Goal: Information Seeking & Learning: Check status

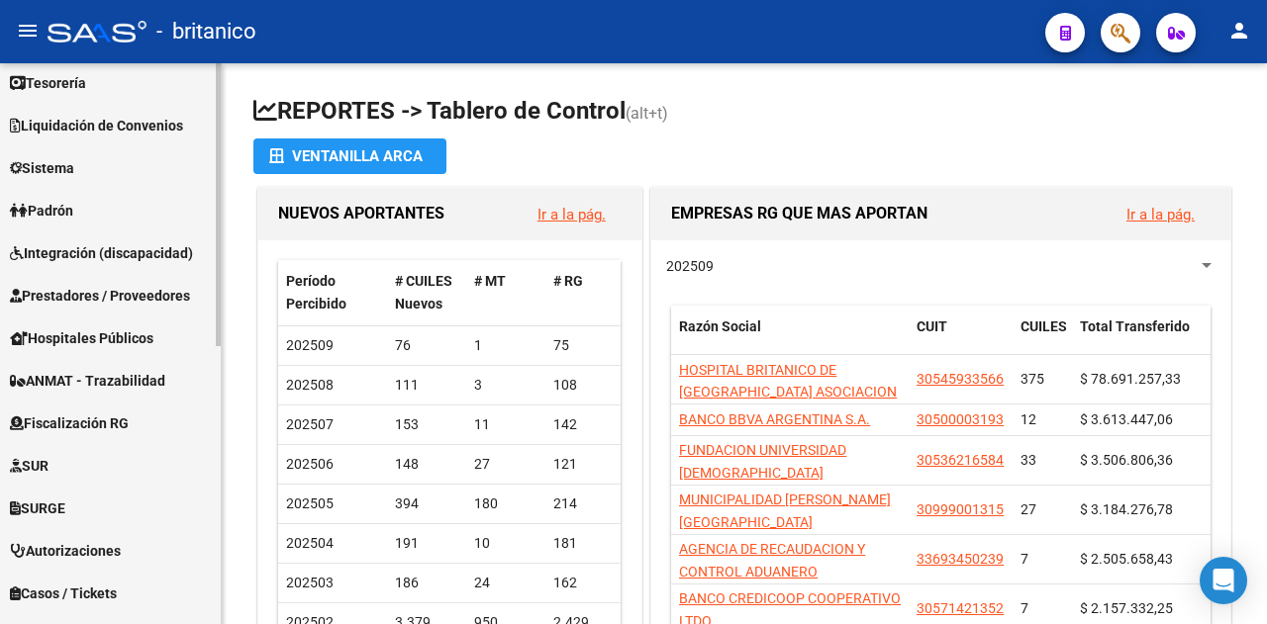
scroll to position [552, 0]
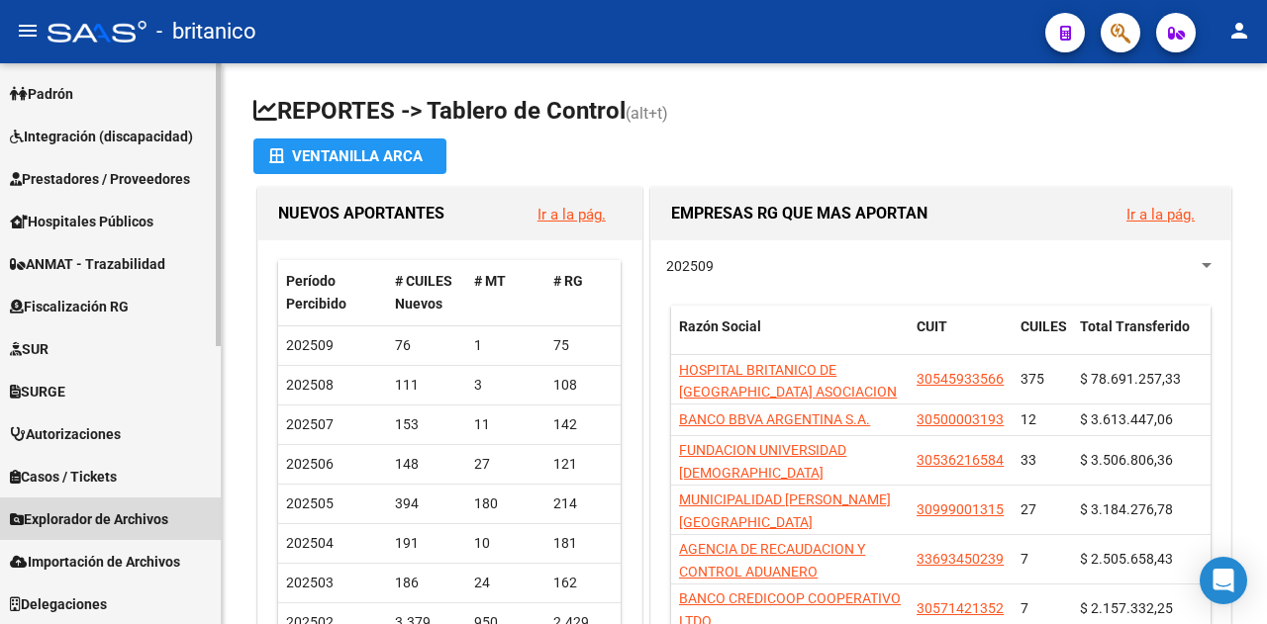
click at [65, 504] on link "Explorador de Archivos" at bounding box center [110, 519] width 221 height 43
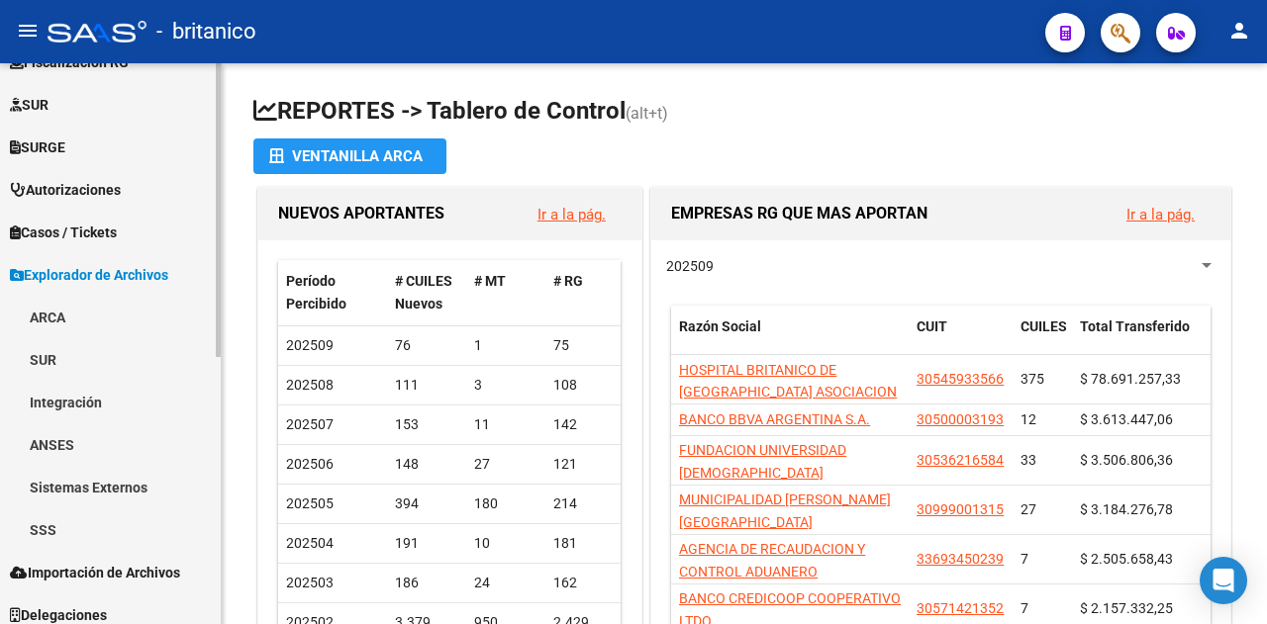
scroll to position [511, 0]
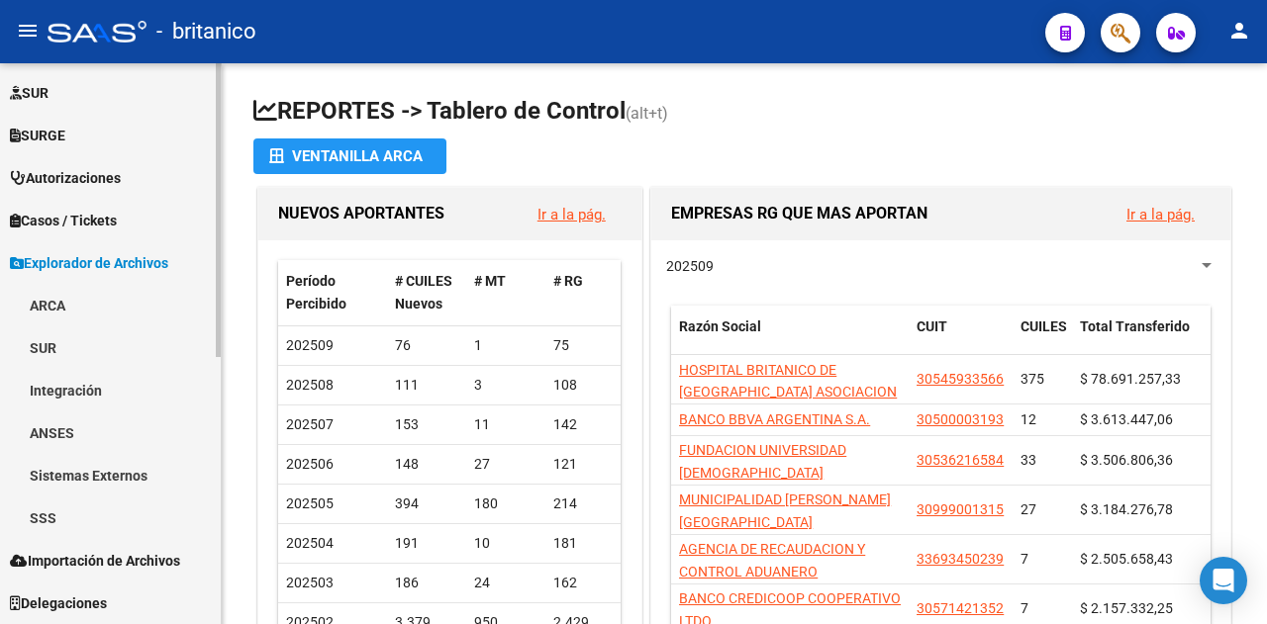
click at [66, 517] on link "SSS" at bounding box center [110, 518] width 221 height 43
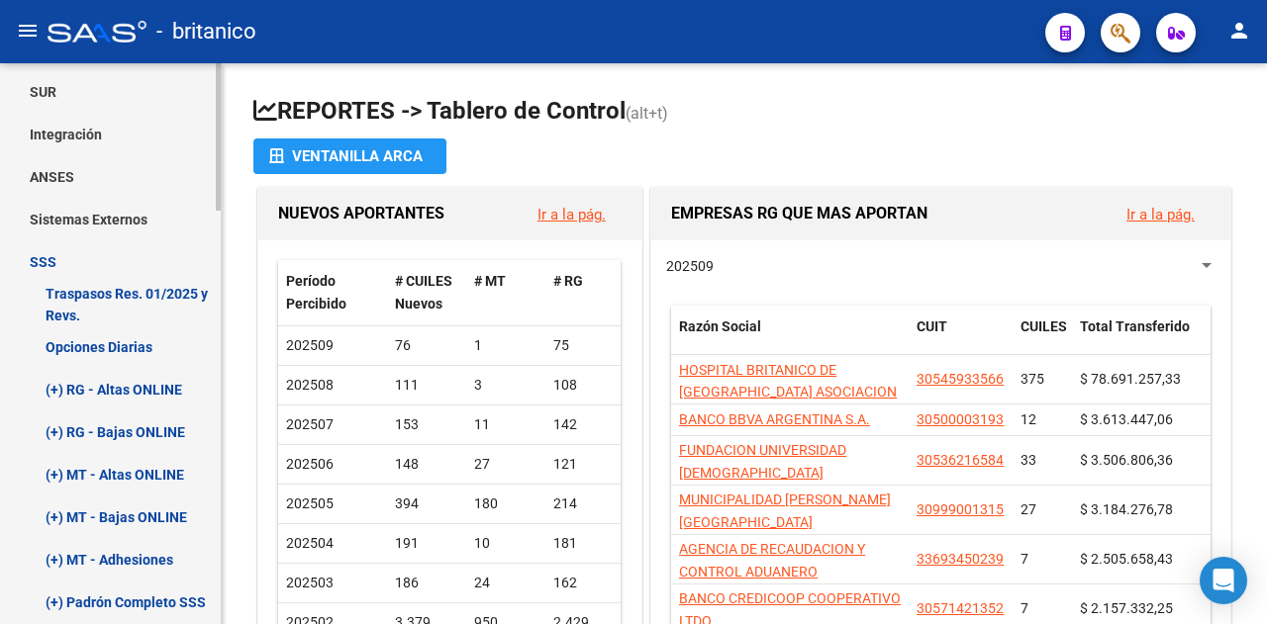
scroll to position [807, 0]
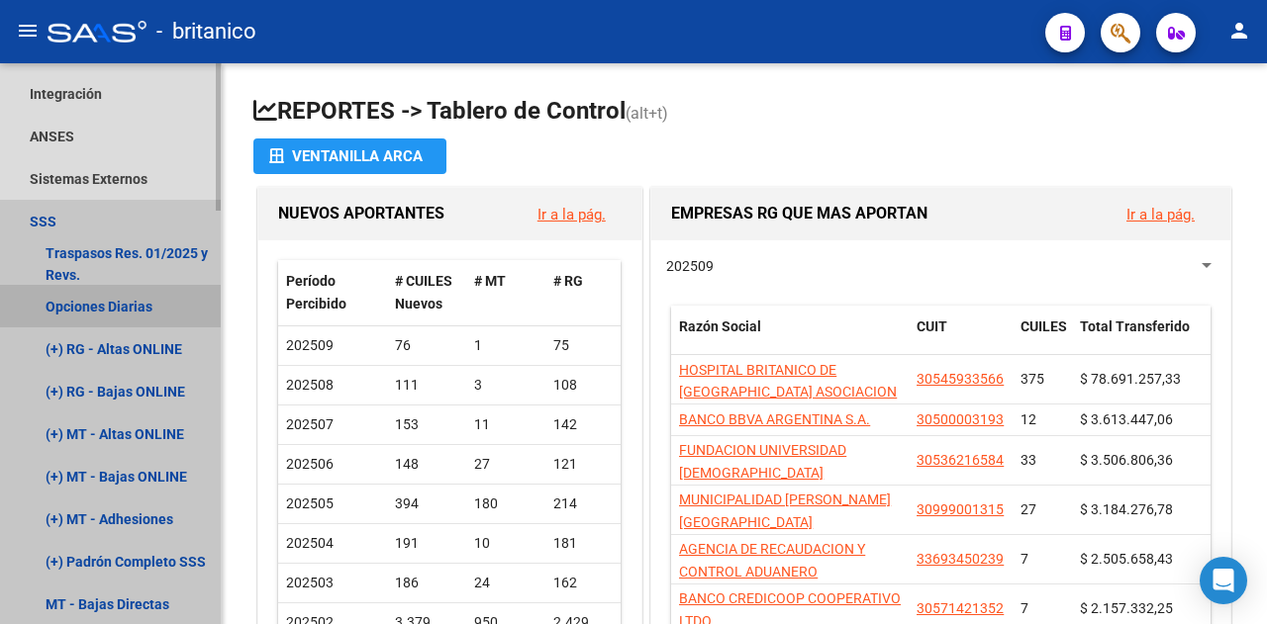
click at [83, 298] on link "Opciones Diarias" at bounding box center [110, 306] width 221 height 43
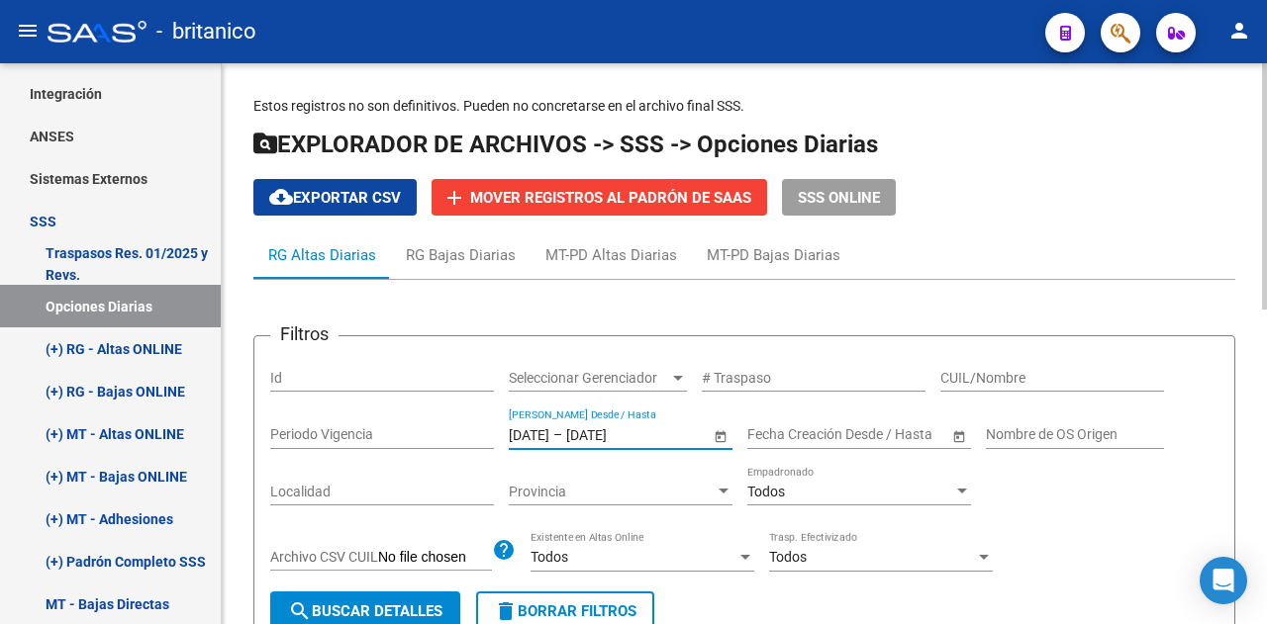
click at [533, 428] on input "[DATE]" at bounding box center [529, 434] width 41 height 17
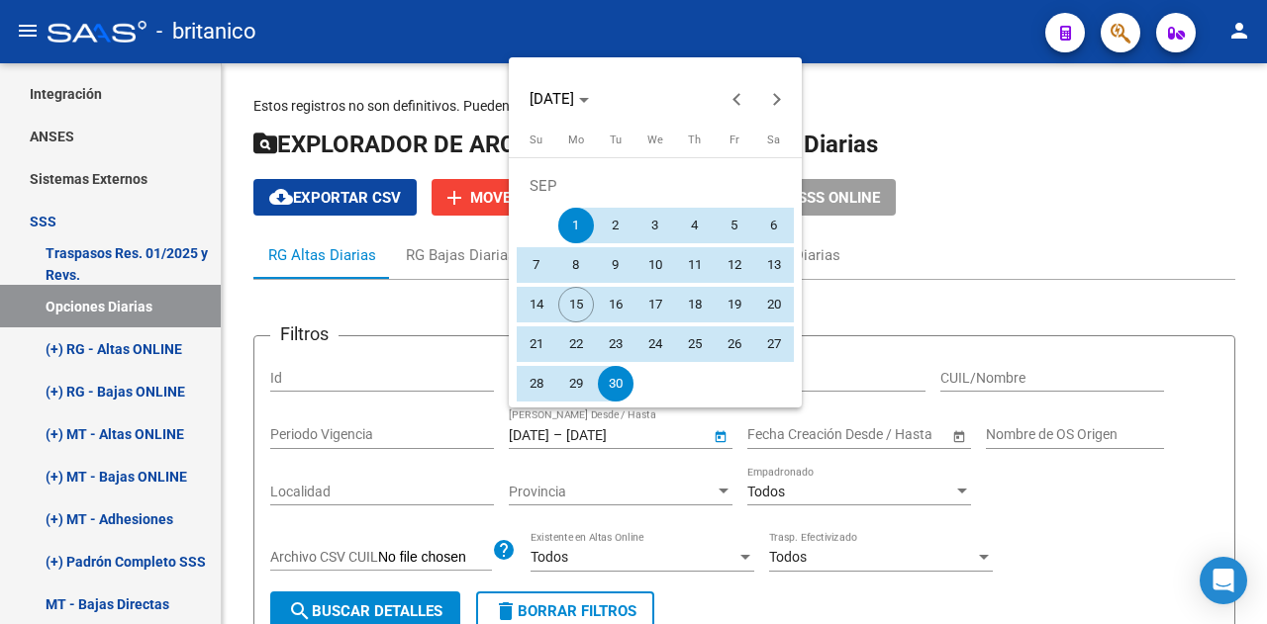
click at [656, 266] on span "10" at bounding box center [655, 265] width 36 height 36
type input "[DATE]"
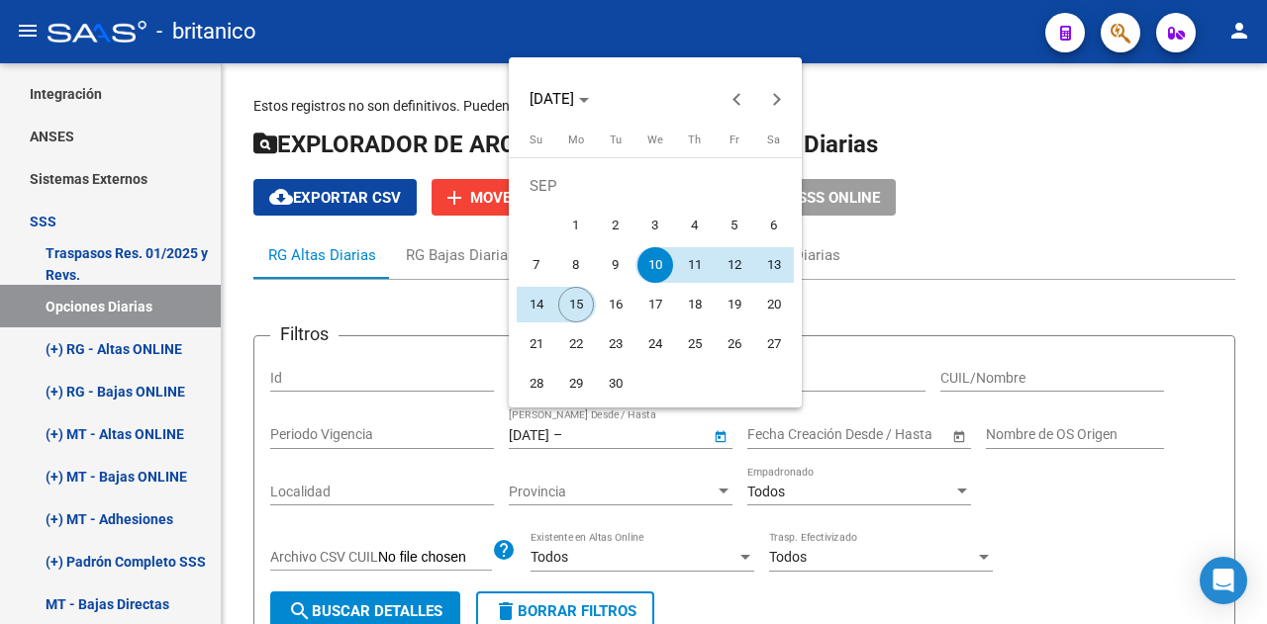
click at [576, 306] on span "15" at bounding box center [576, 305] width 36 height 36
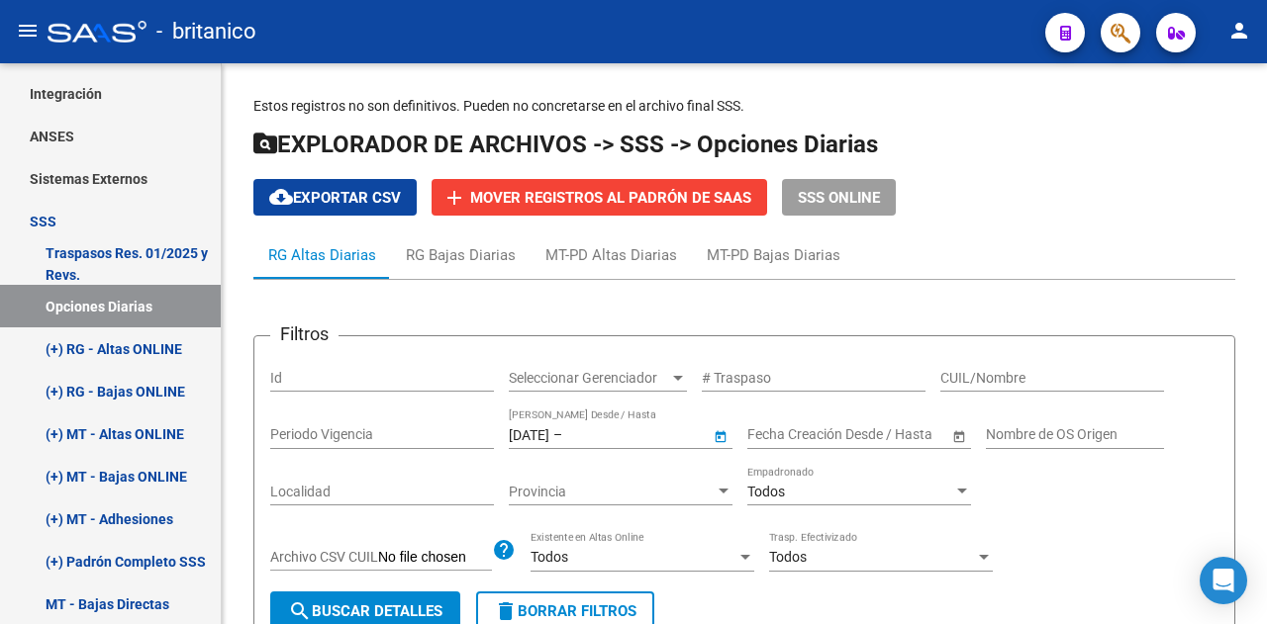
type input "[DATE]"
click at [373, 604] on span "search Buscar Detalles" at bounding box center [365, 612] width 154 height 18
click at [349, 201] on span "cloud_download Exportar CSV" at bounding box center [335, 198] width 132 height 18
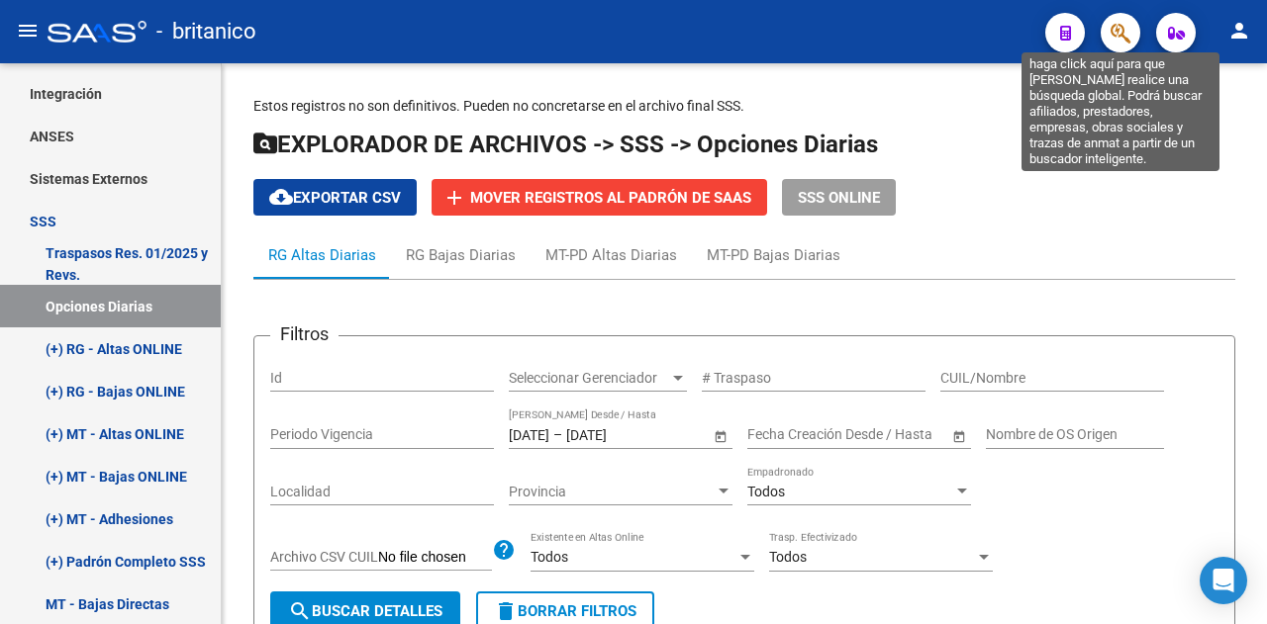
click at [1127, 26] on icon "button" at bounding box center [1120, 33] width 20 height 23
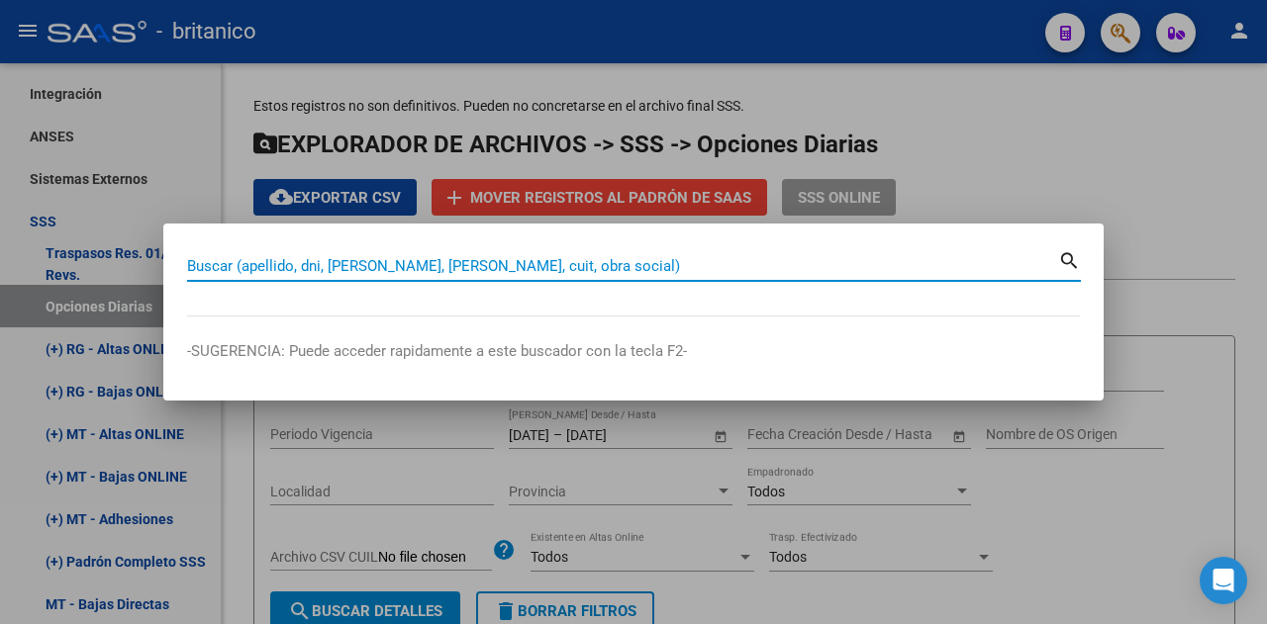
paste input "27406333618"
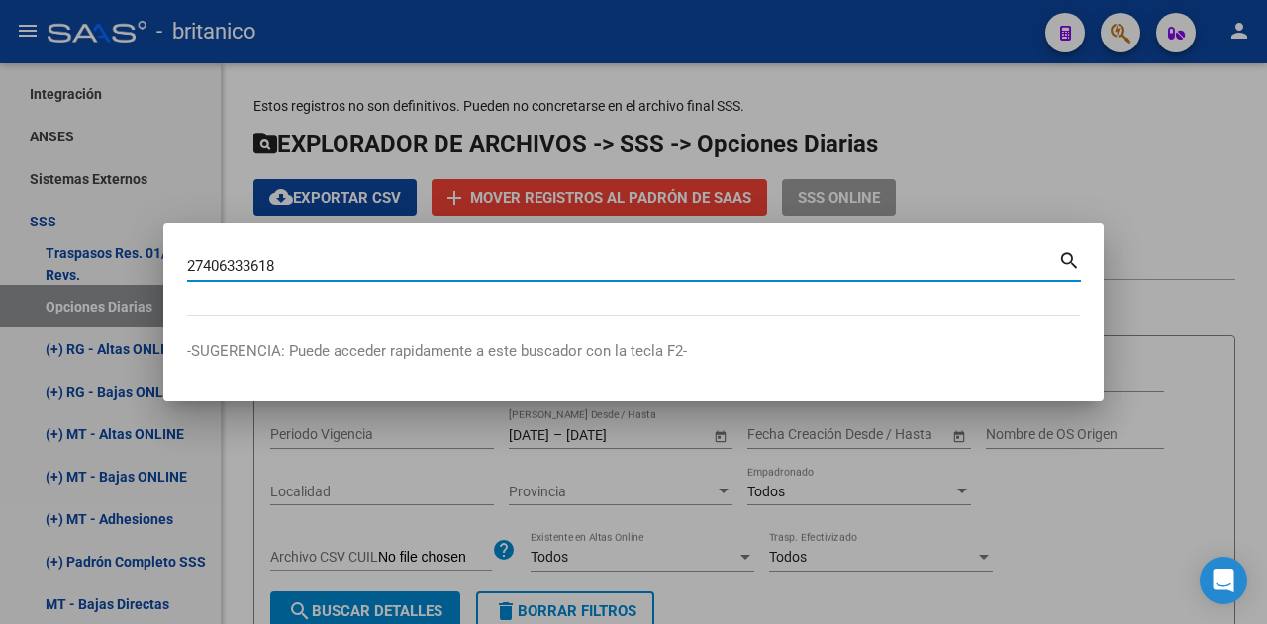
type input "27406333618"
click at [1057, 252] on div "27406333618 Buscar (apellido, dni, cuil, [PERSON_NAME], cuit, obra social)" at bounding box center [622, 266] width 871 height 30
click at [724, 272] on input "27406333618" at bounding box center [622, 266] width 871 height 18
click at [1068, 264] on mat-icon "search" at bounding box center [1069, 259] width 23 height 24
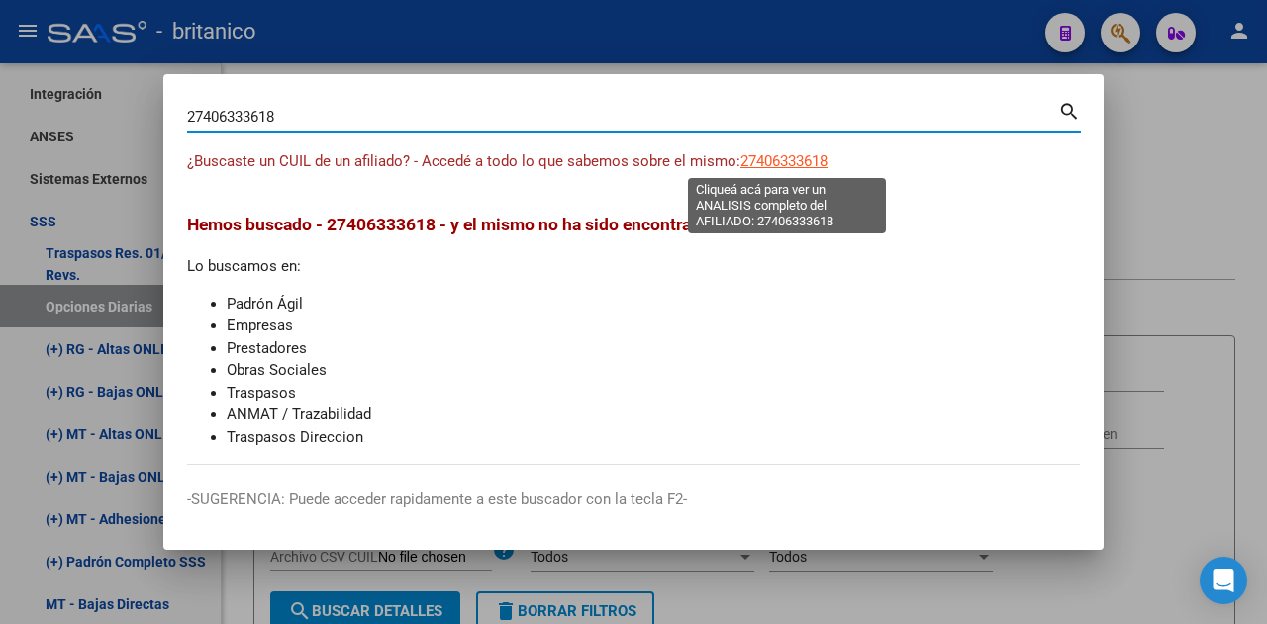
click at [780, 162] on span "27406333618" at bounding box center [783, 161] width 87 height 18
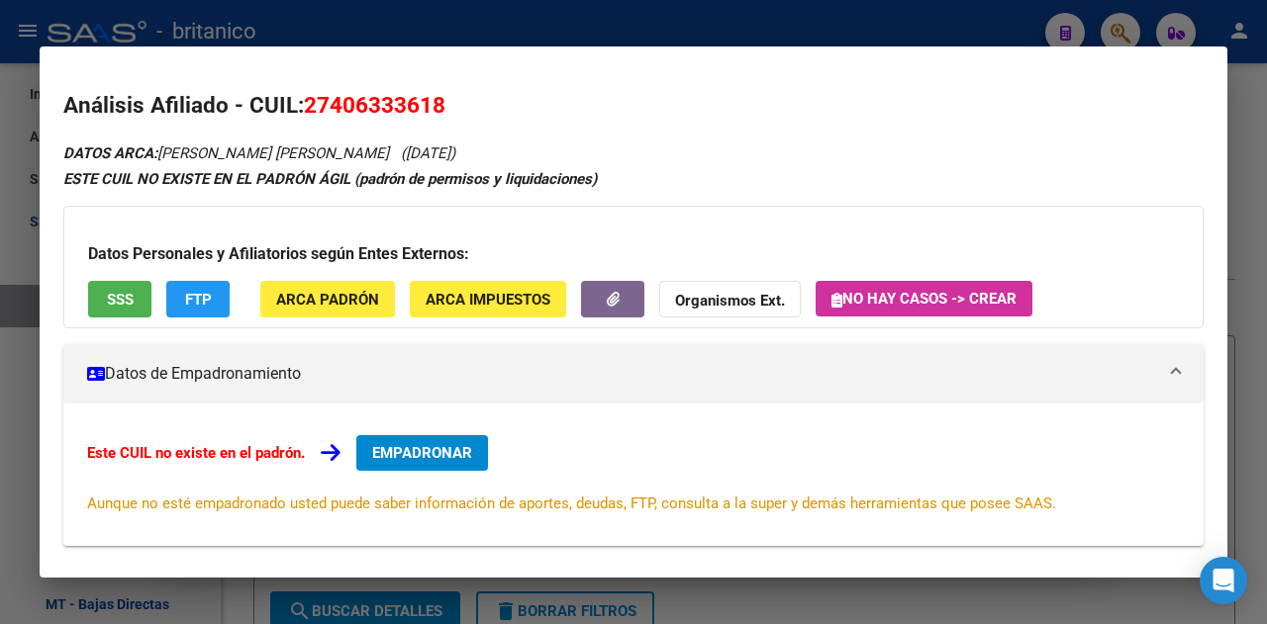
click at [138, 288] on button "SSS" at bounding box center [119, 299] width 63 height 37
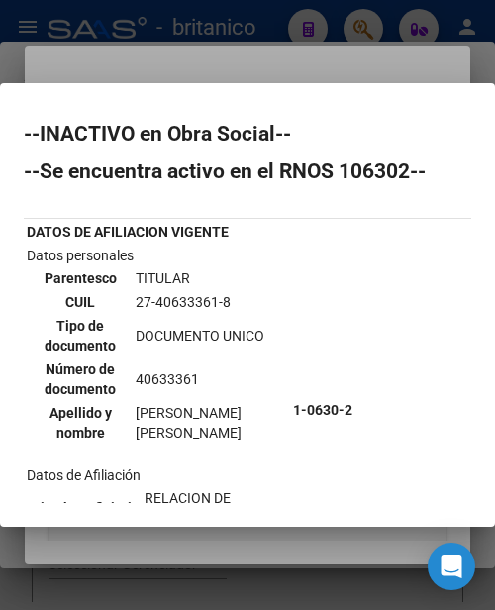
click at [362, 204] on div "--INACTIVO en Obra Social-- --Se encuentra activo en el RNOS 106302-- DATOS DE …" at bounding box center [247, 524] width 447 height 801
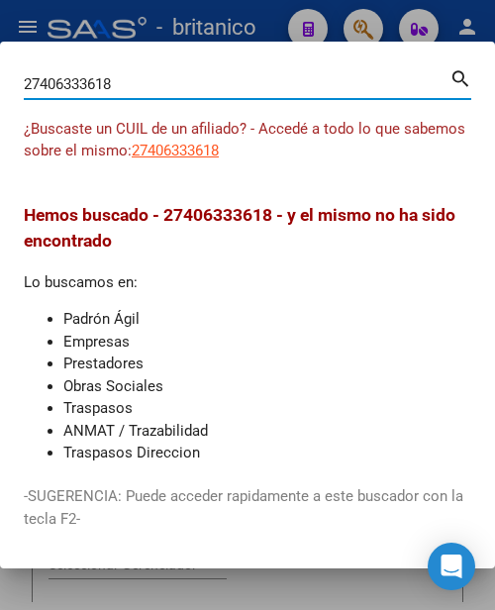
drag, startPoint x: 174, startPoint y: 86, endPoint x: -22, endPoint y: 82, distance: 196.0
click at [0, 82] on html "menu - [DEMOGRAPHIC_DATA] person Firma Express Inicio Calendario SSS Instructiv…" at bounding box center [247, 305] width 495 height 610
paste input "3376664384"
type input "23376664384"
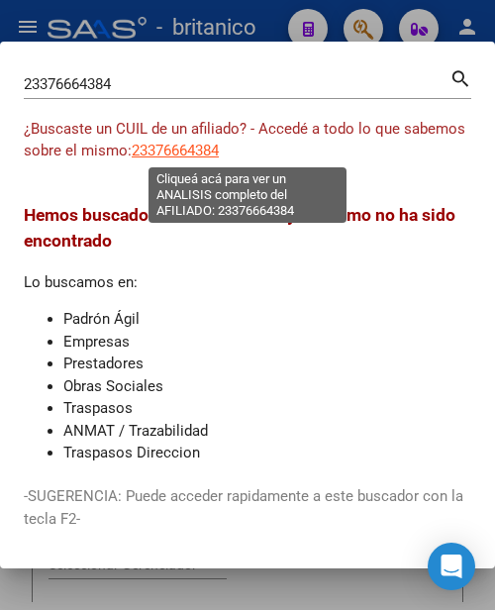
click at [219, 153] on span "23376664384" at bounding box center [175, 151] width 87 height 18
type textarea "23376664384"
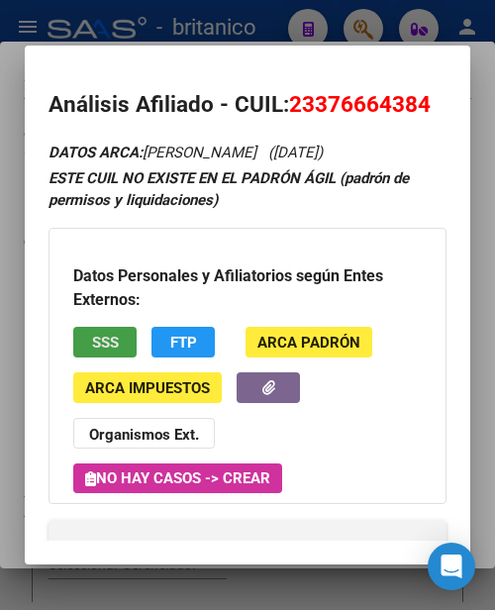
click at [113, 341] on span "SSS" at bounding box center [105, 342] width 27 height 18
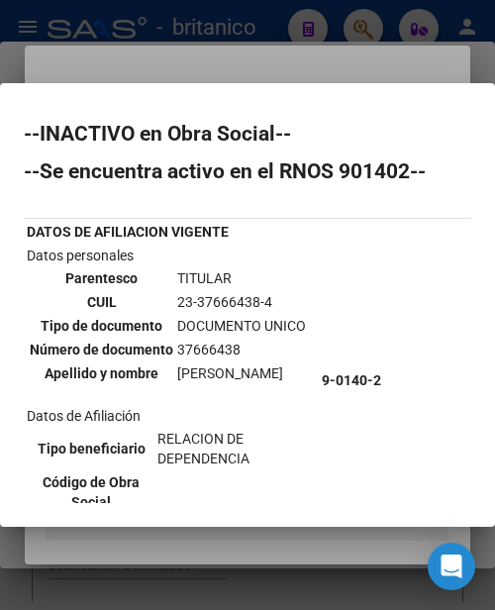
click at [227, 280] on td "TITULAR" at bounding box center [241, 278] width 131 height 22
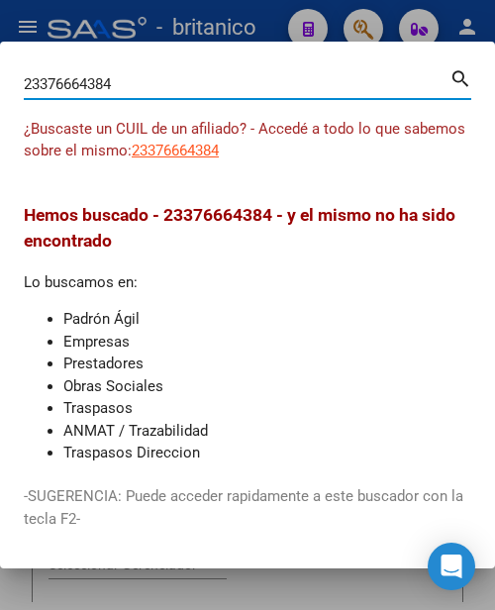
drag, startPoint x: 125, startPoint y: 76, endPoint x: -71, endPoint y: 76, distance: 195.9
click at [0, 76] on html "menu - [DEMOGRAPHIC_DATA] person Firma Express Inicio Calendario SSS Instructiv…" at bounding box center [247, 305] width 495 height 610
paste input "0945172"
type input "23309451724"
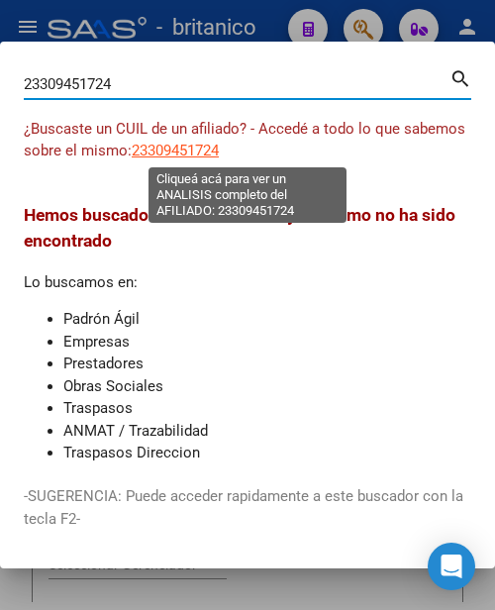
click at [219, 145] on span "23309451724" at bounding box center [175, 151] width 87 height 18
type textarea "23309451724"
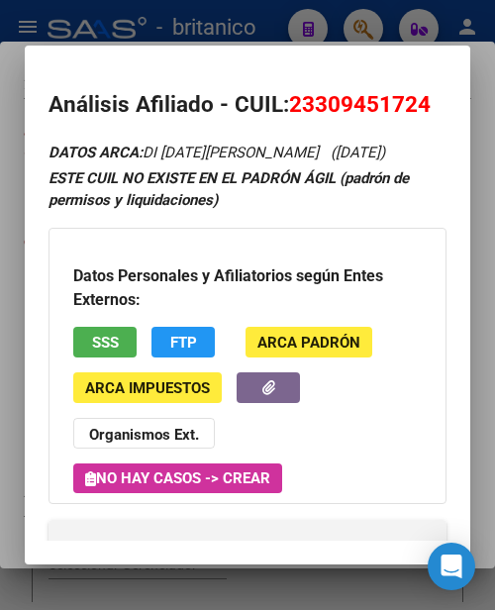
click at [113, 312] on h3 "Datos Personales y Afiliatorios según Entes Externos:" at bounding box center [247, 287] width 348 height 47
click at [106, 351] on span "SSS" at bounding box center [105, 342] width 27 height 18
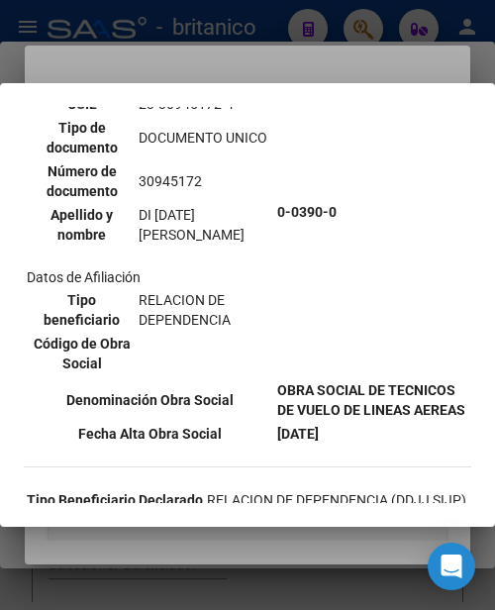
scroll to position [297, 0]
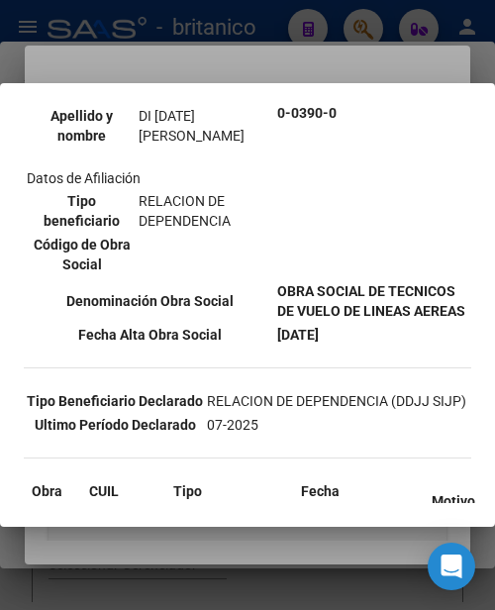
click at [364, 275] on td "0-0390-0" at bounding box center [372, 113] width 193 height 330
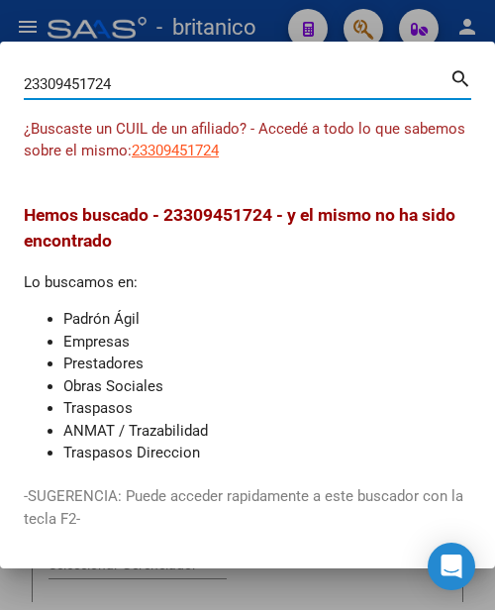
drag, startPoint x: 127, startPoint y: 82, endPoint x: -75, endPoint y: 54, distance: 203.8
click at [0, 54] on html "menu - [DEMOGRAPHIC_DATA] person Firma Express Inicio Calendario SSS Instructiv…" at bounding box center [247, 305] width 495 height 610
paste input "407842979"
type input "23407842979"
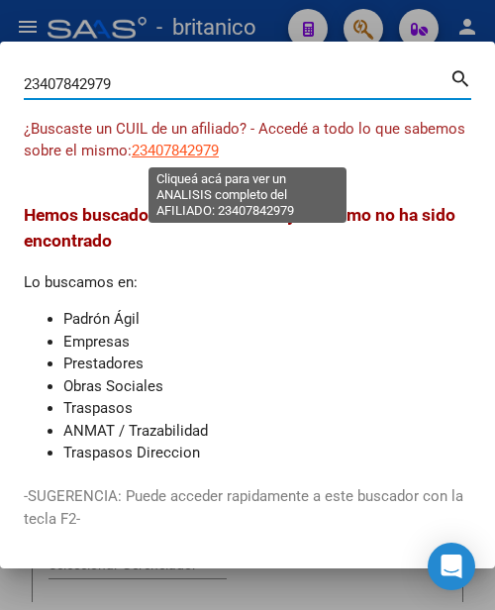
click at [219, 151] on span "23407842979" at bounding box center [175, 151] width 87 height 18
type textarea "23407842979"
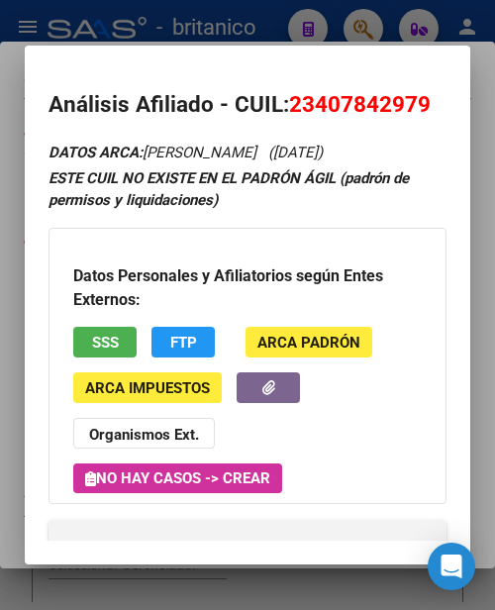
click at [101, 341] on span "SSS" at bounding box center [105, 342] width 27 height 18
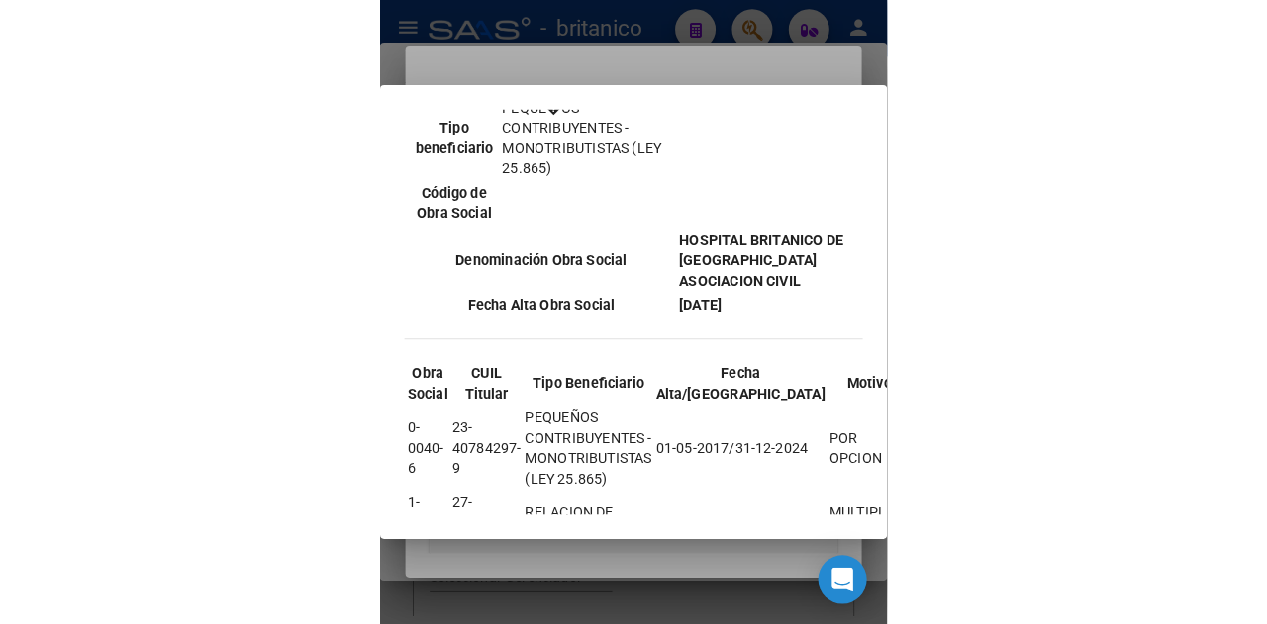
scroll to position [574, 0]
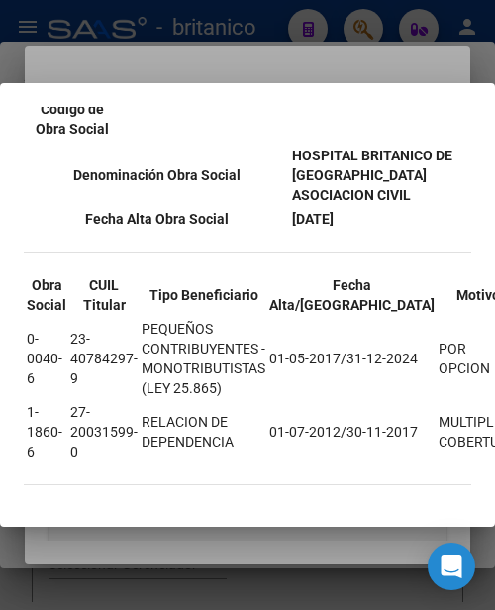
click at [333, 217] on b "[DATE]" at bounding box center [313, 219] width 42 height 16
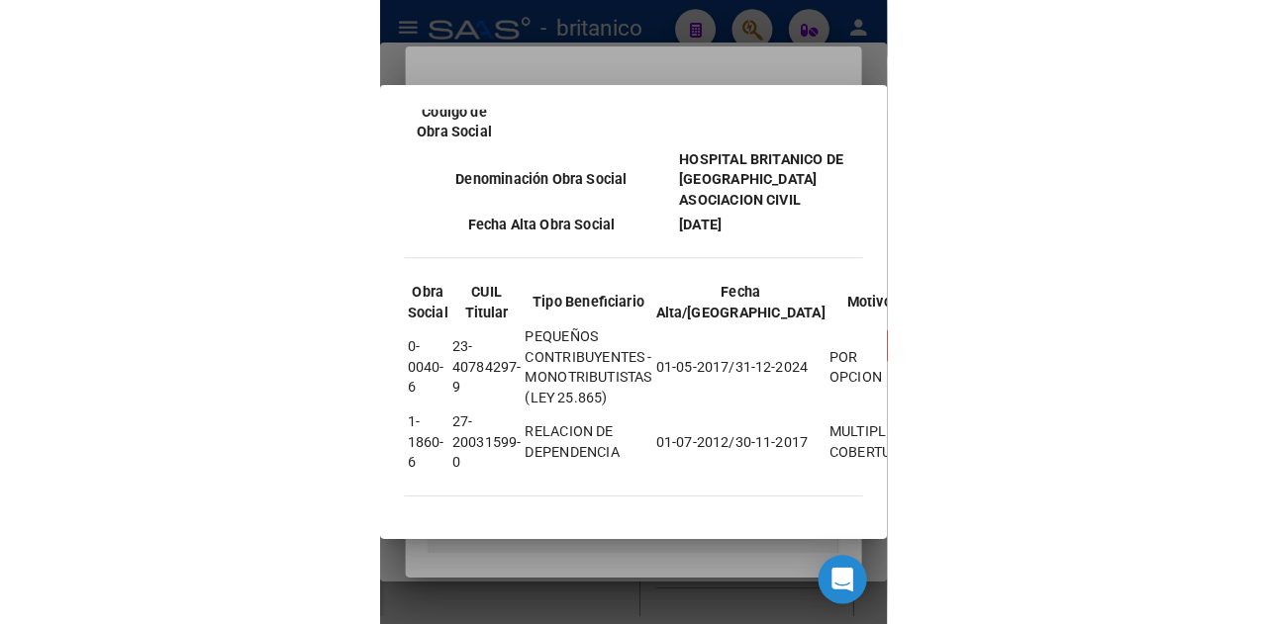
scroll to position [247, 0]
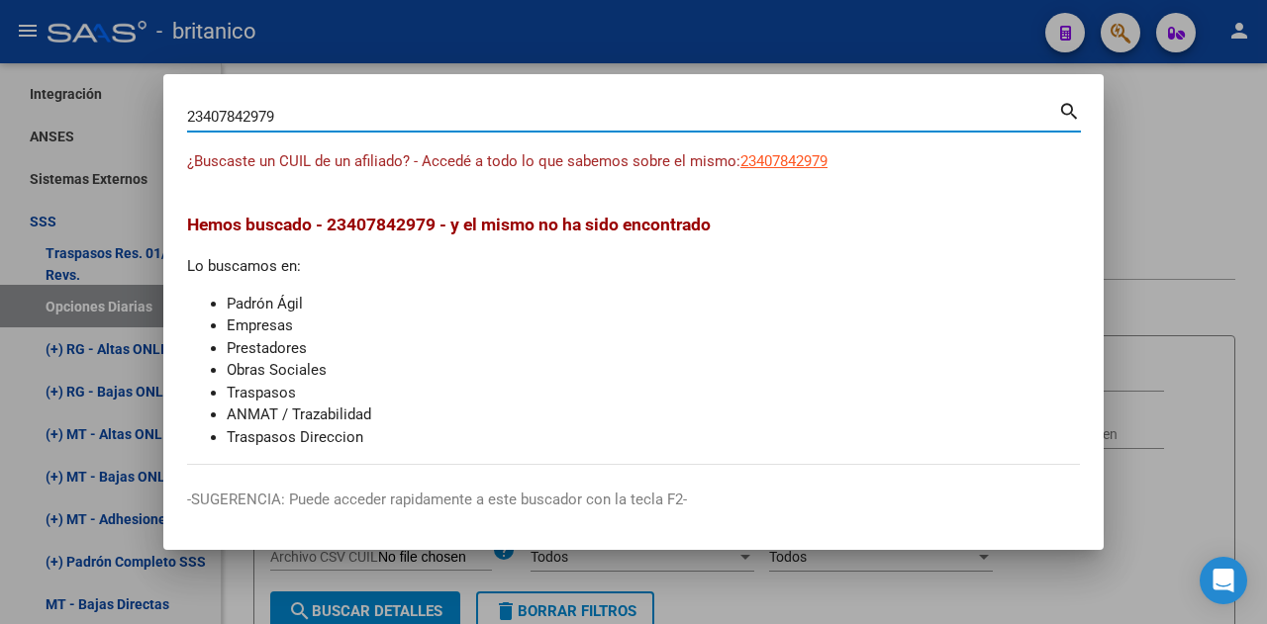
drag, startPoint x: 513, startPoint y: 116, endPoint x: 169, endPoint y: 88, distance: 344.5
click at [171, 90] on mat-dialog-container "23407842979 Buscar (apellido, dni, cuil, nro traspaso, cuit, obra social) searc…" at bounding box center [633, 312] width 940 height 476
paste input "0-20545467-6"
type input "20205454676"
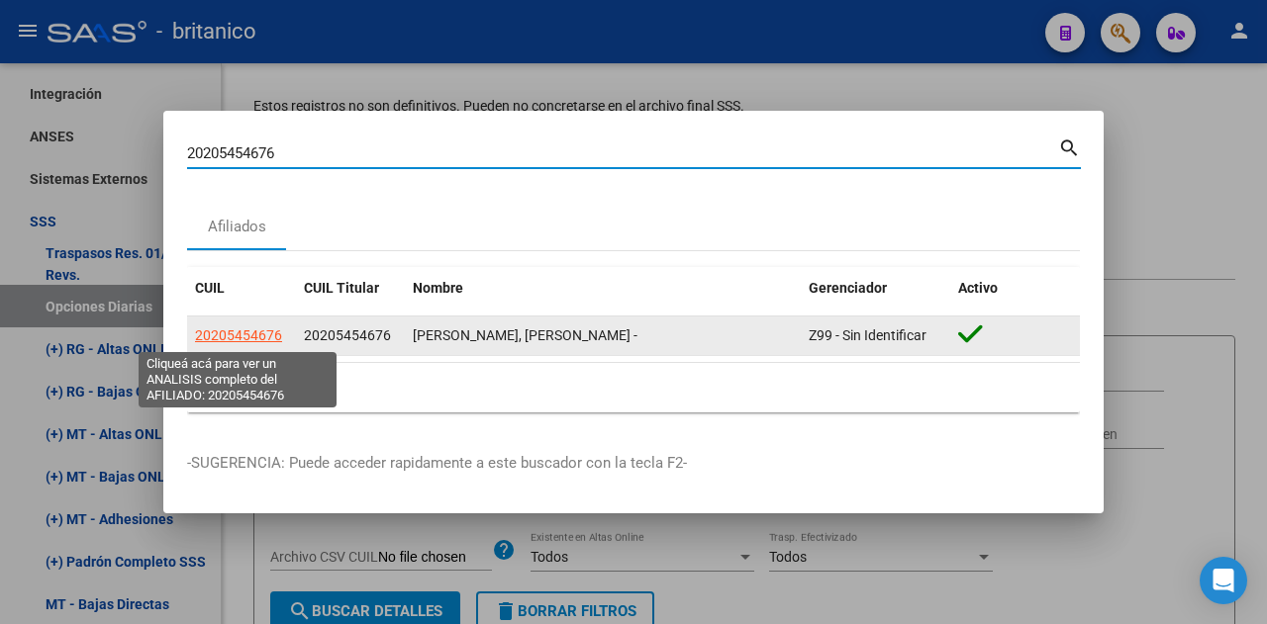
click at [245, 337] on span "20205454676" at bounding box center [238, 336] width 87 height 16
type textarea "20205454676"
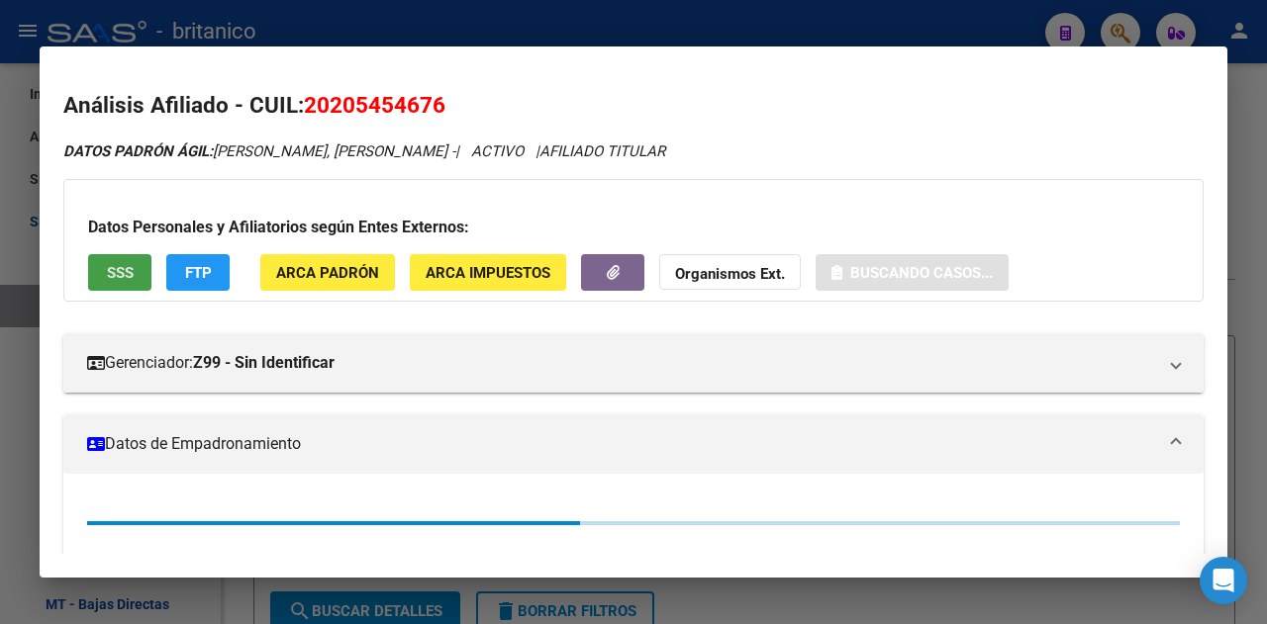
click at [99, 276] on button "SSS" at bounding box center [119, 272] width 63 height 37
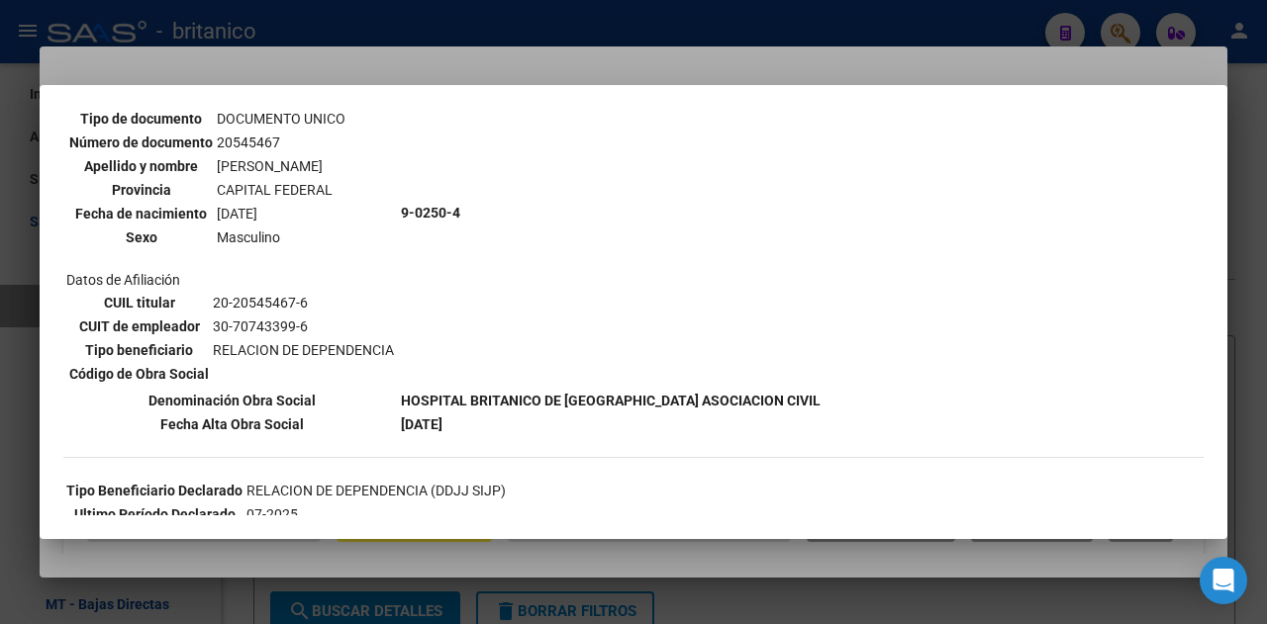
scroll to position [198, 0]
